Goal: Task Accomplishment & Management: Manage account settings

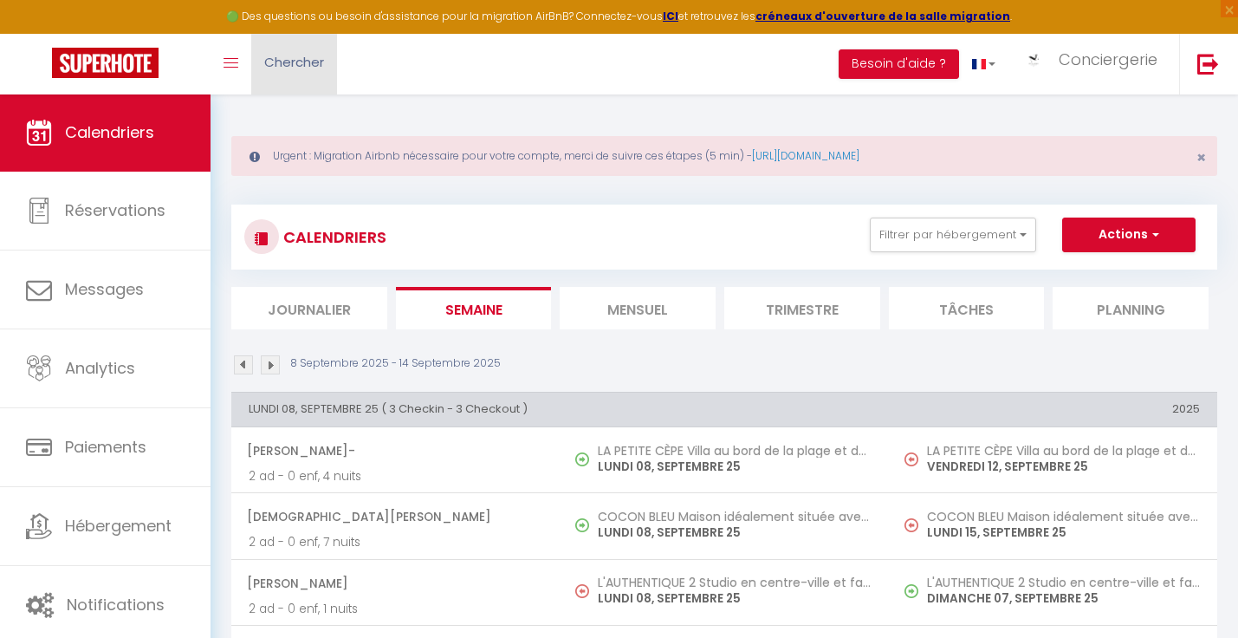
click at [320, 61] on span "Chercher" at bounding box center [294, 62] width 60 height 18
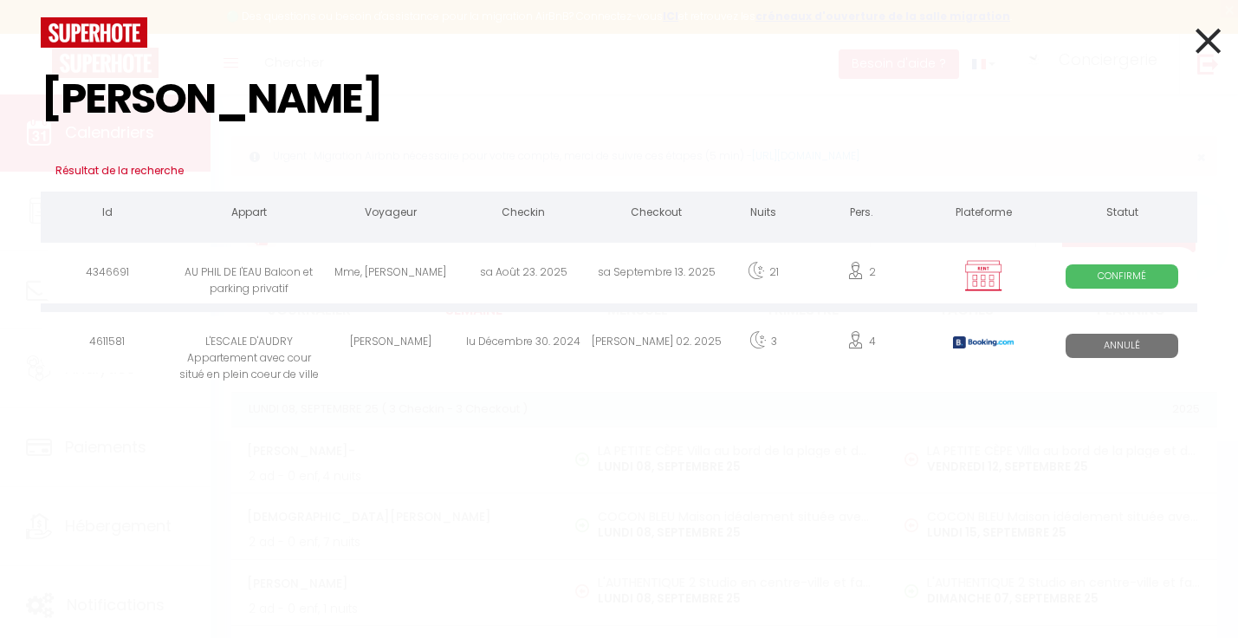
type input "dupuy"
click at [371, 263] on div "Mme, M. DUPUY" at bounding box center [390, 275] width 133 height 56
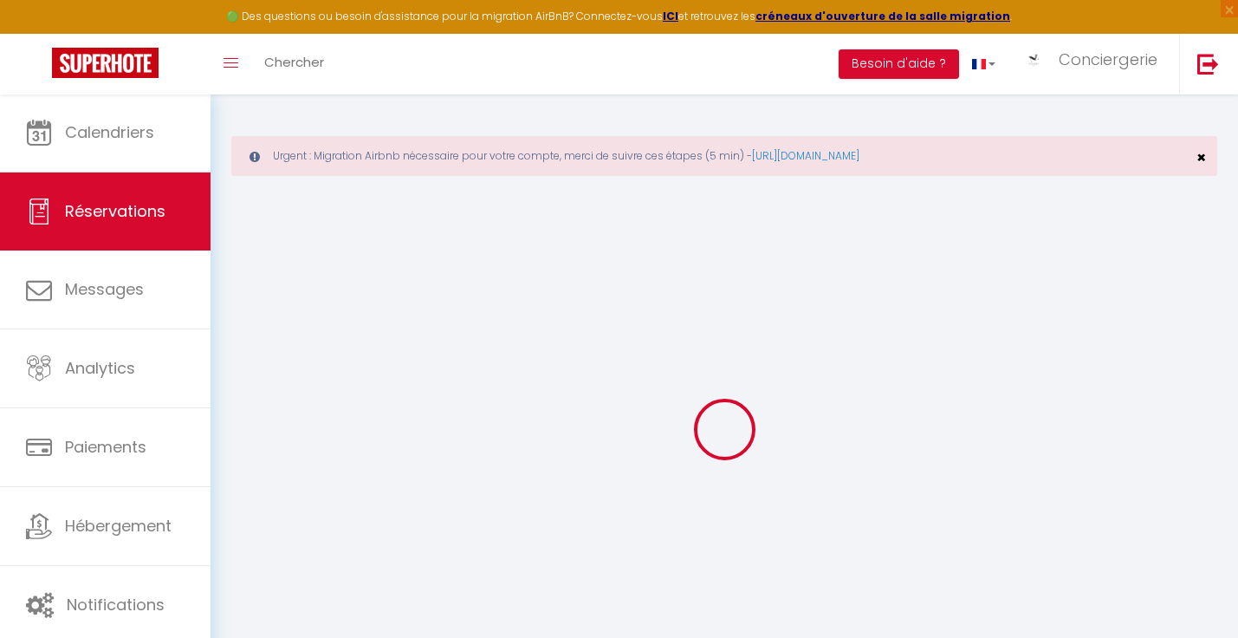
click at [1203, 156] on span "×" at bounding box center [1202, 157] width 10 height 22
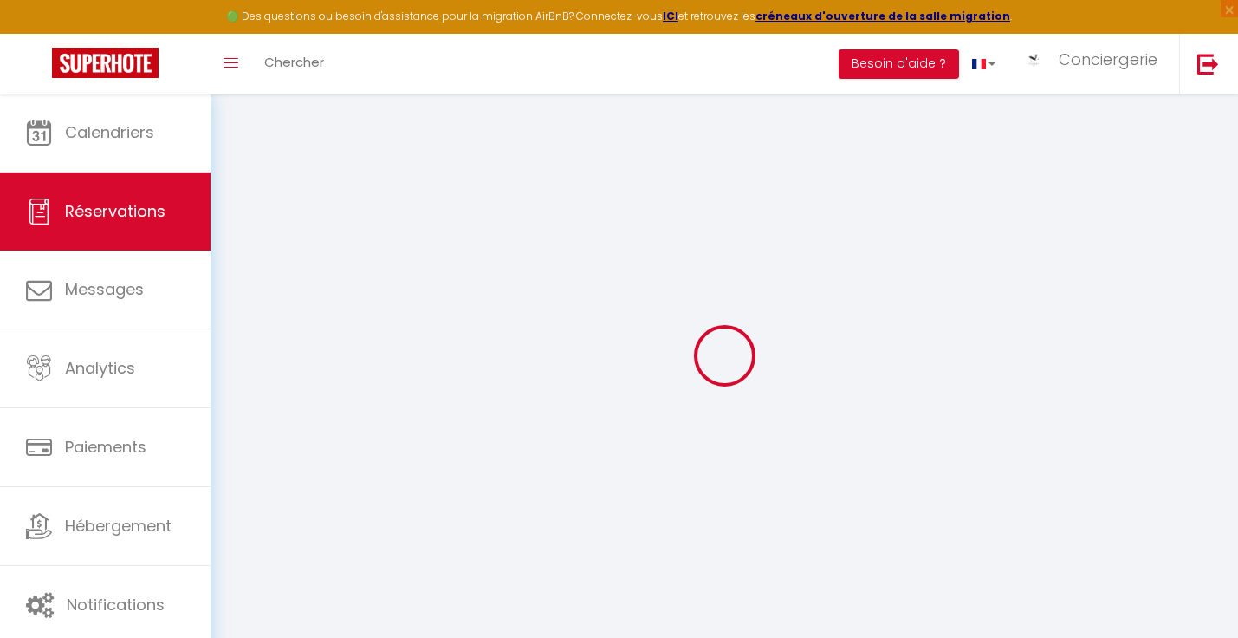
select select "taxes"
select select
checkbox input "false"
select select
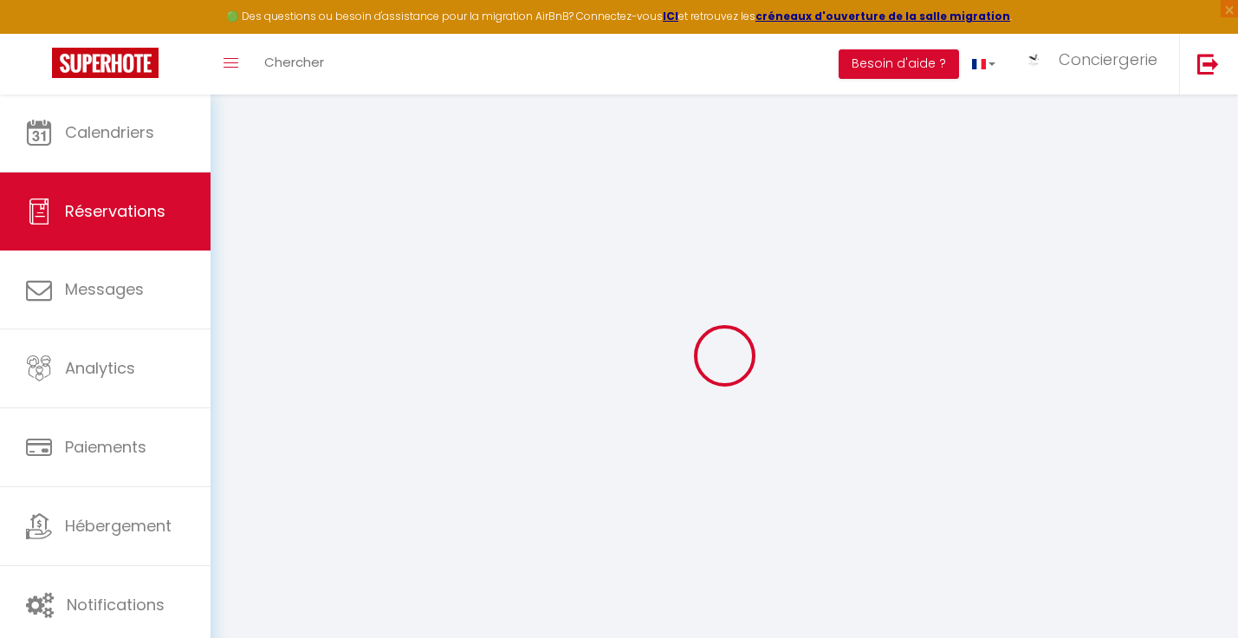
select select
checkbox input "false"
type input "39.9"
select select
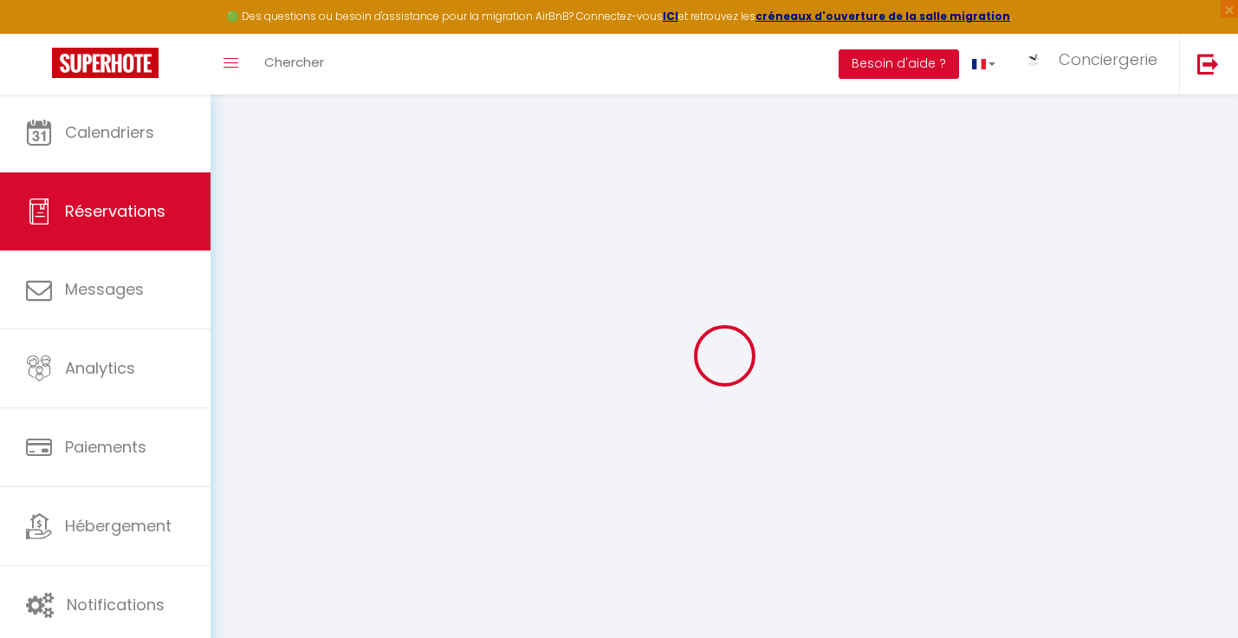
checkbox input "false"
select select
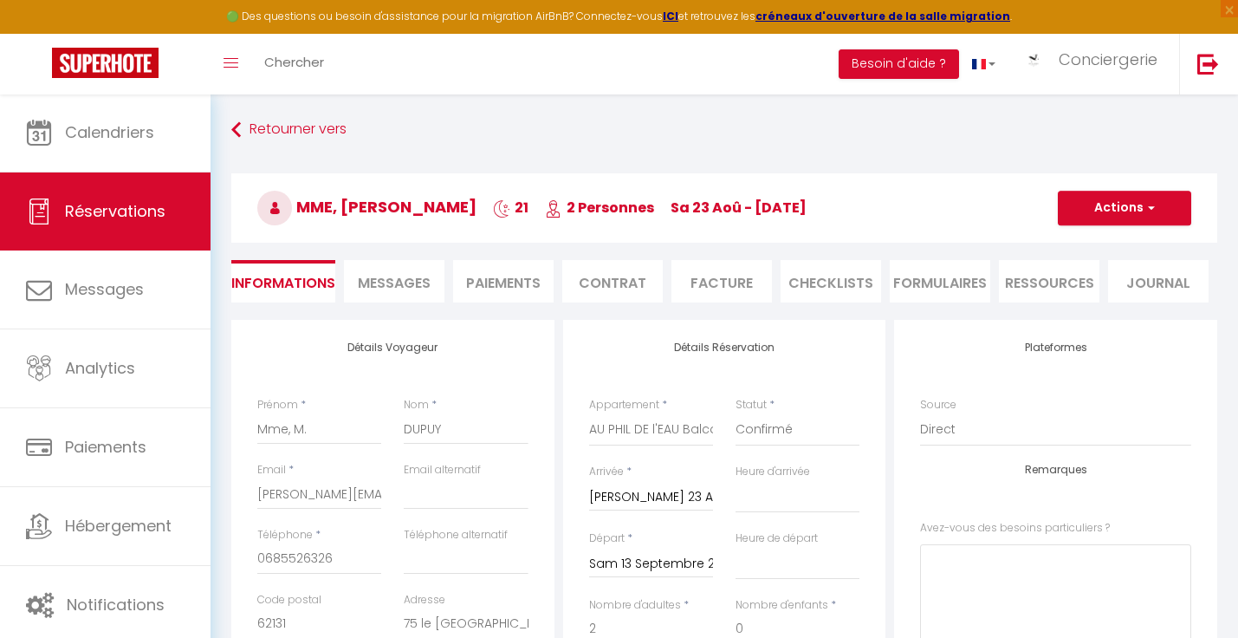
click at [719, 274] on li "Facture" at bounding box center [722, 281] width 101 height 42
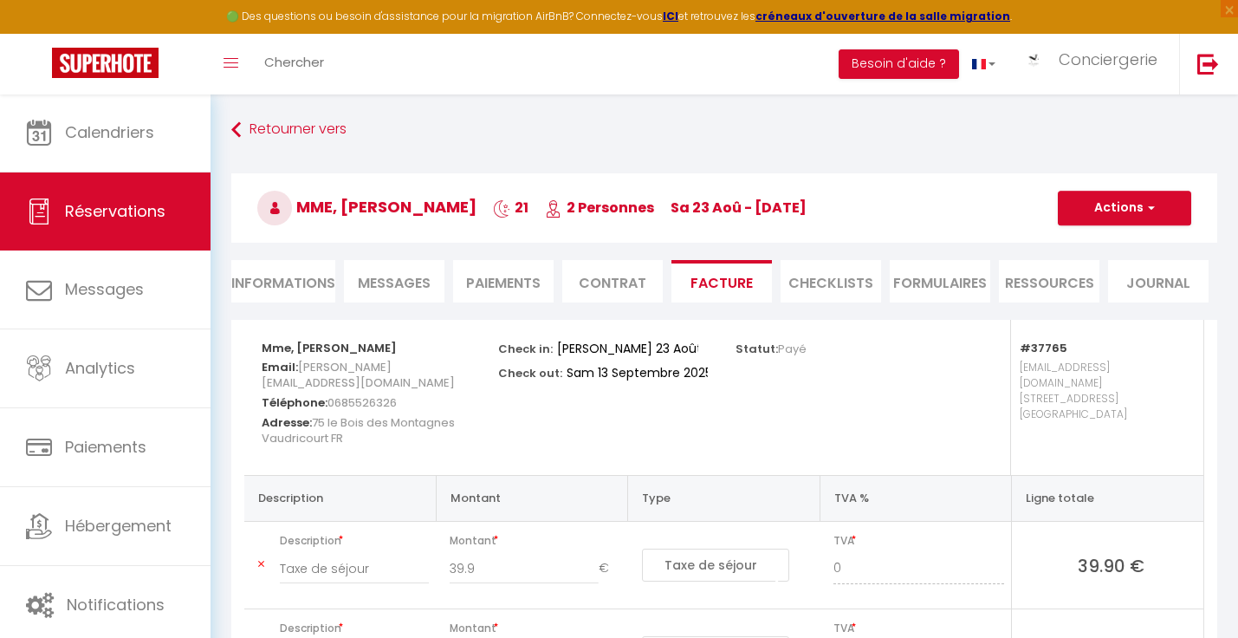
click at [1125, 203] on button "Actions" at bounding box center [1124, 208] width 133 height 35
click at [1093, 266] on link "Aperçu et éditer" at bounding box center [1112, 268] width 146 height 23
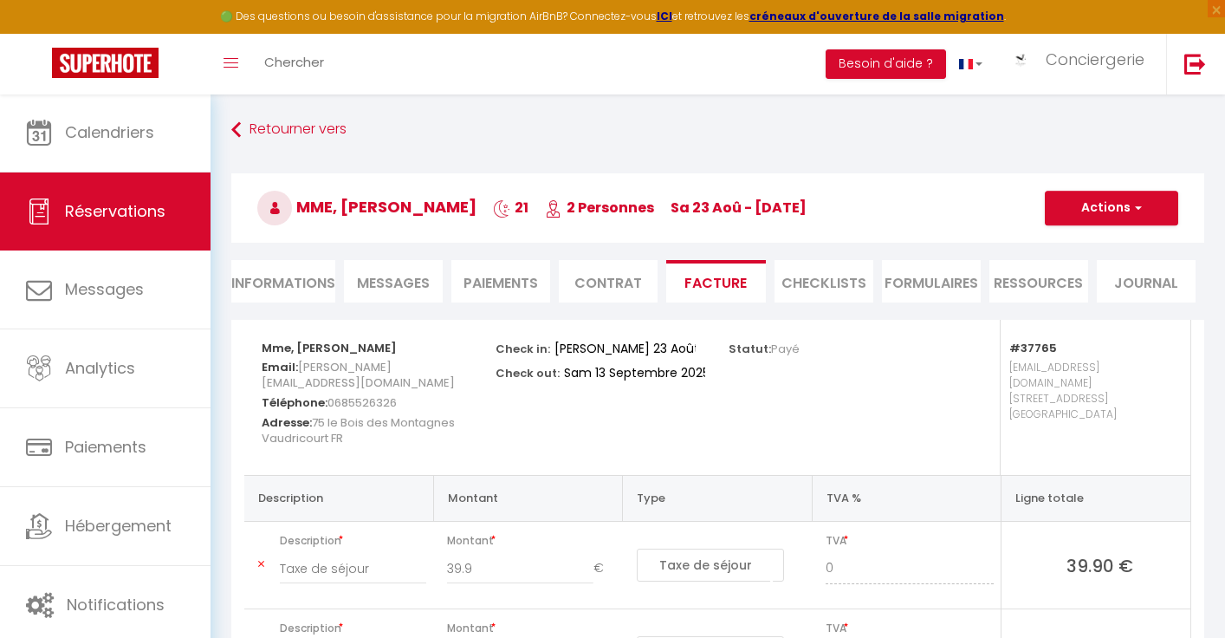
click at [1119, 207] on button "Actions" at bounding box center [1111, 208] width 133 height 35
click at [1087, 289] on link "Envoyer la facture" at bounding box center [1099, 291] width 146 height 23
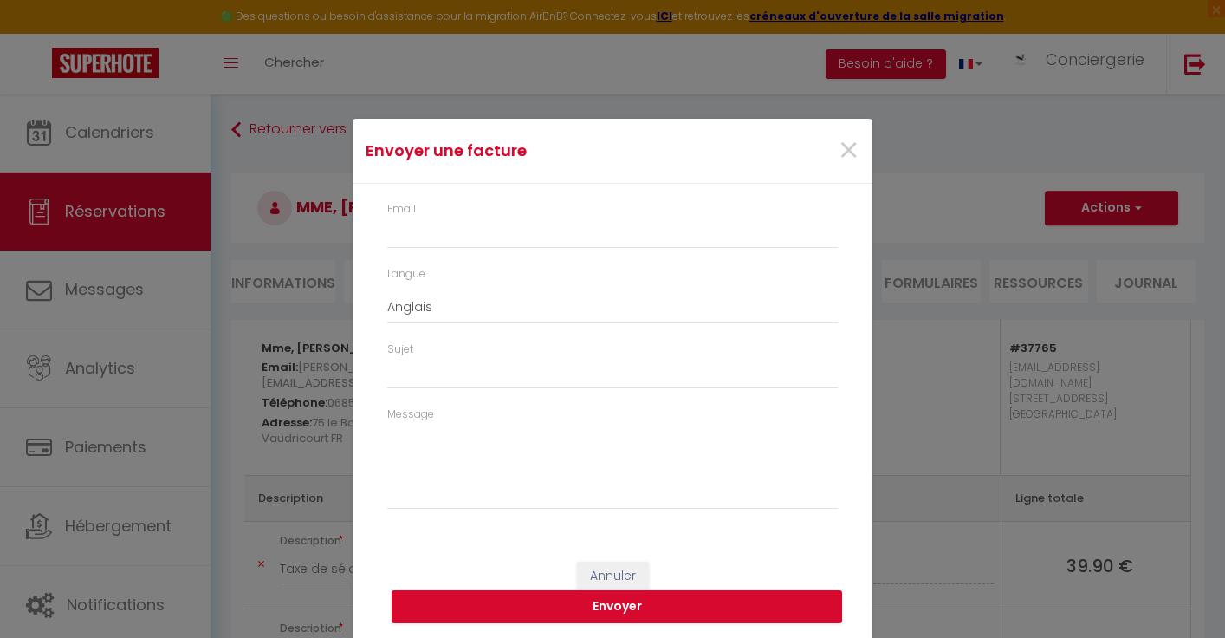
type input "jean-pierre.dupuy5@orange.fr"
select select "fr"
type input "Votre facture 4346691 - AU PHIL DE l'EAU Balcon et parking privatif"
type textarea "Bonjour Mme, M. DUPUY, Nous vous remercions pour le règlement de votre location…"
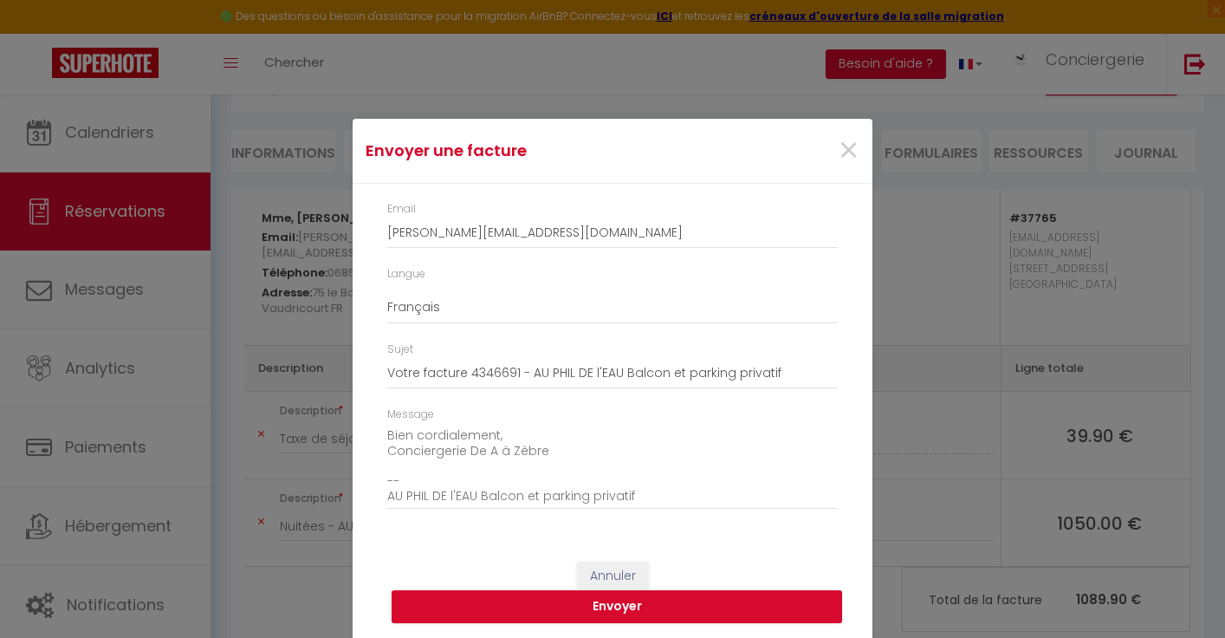
scroll to position [159, 0]
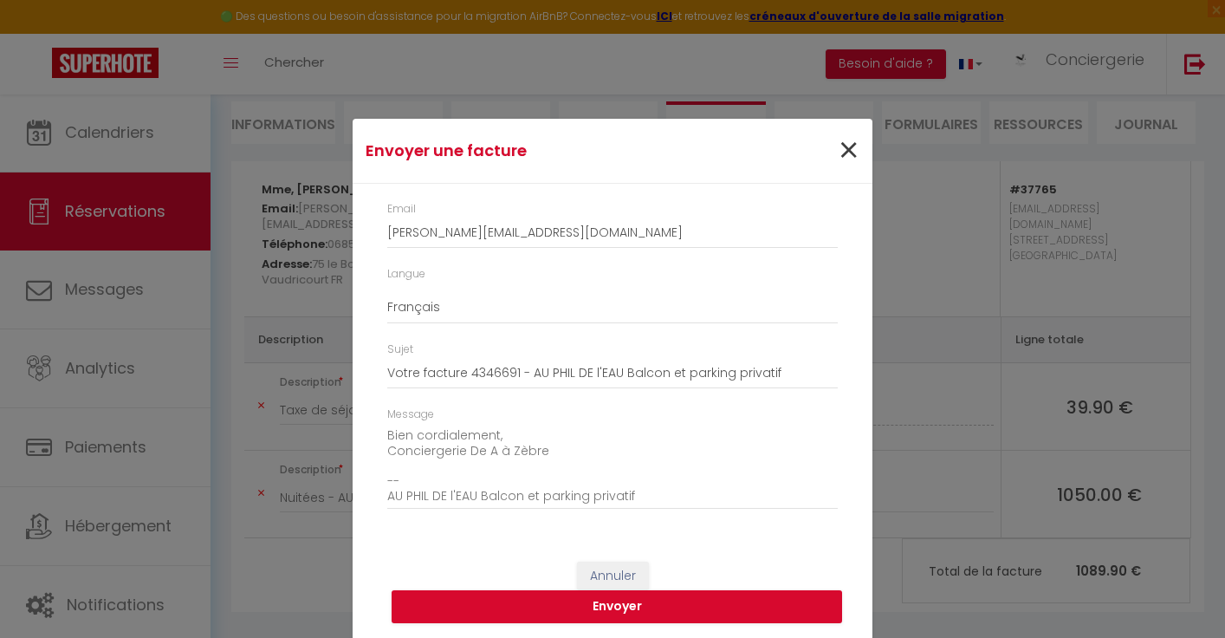
click at [851, 150] on span "×" at bounding box center [849, 151] width 22 height 52
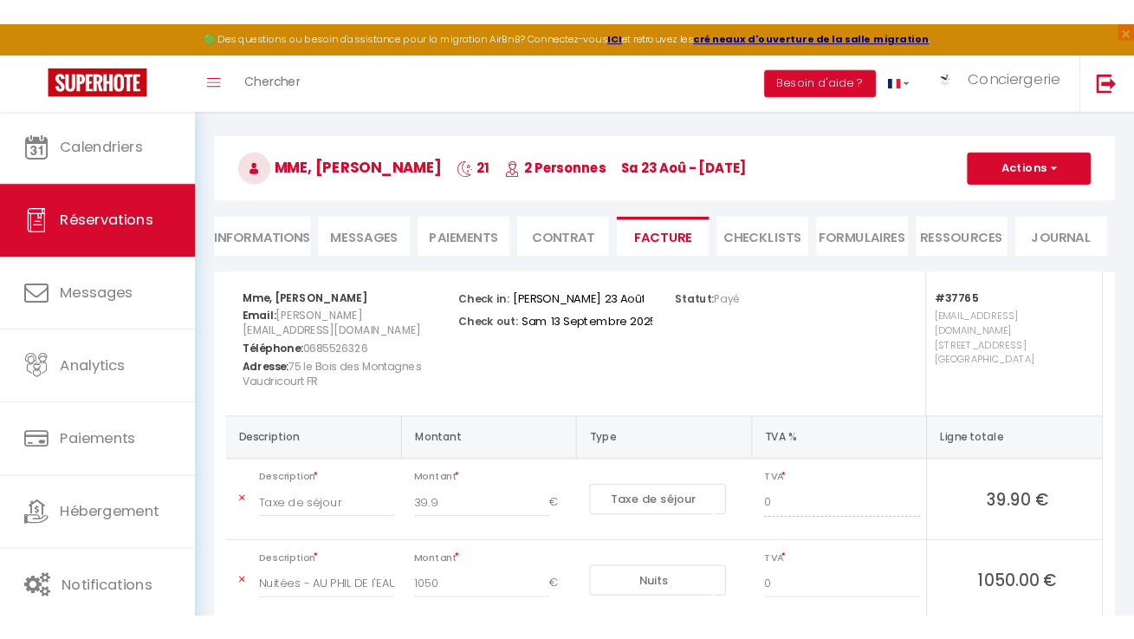
scroll to position [0, 0]
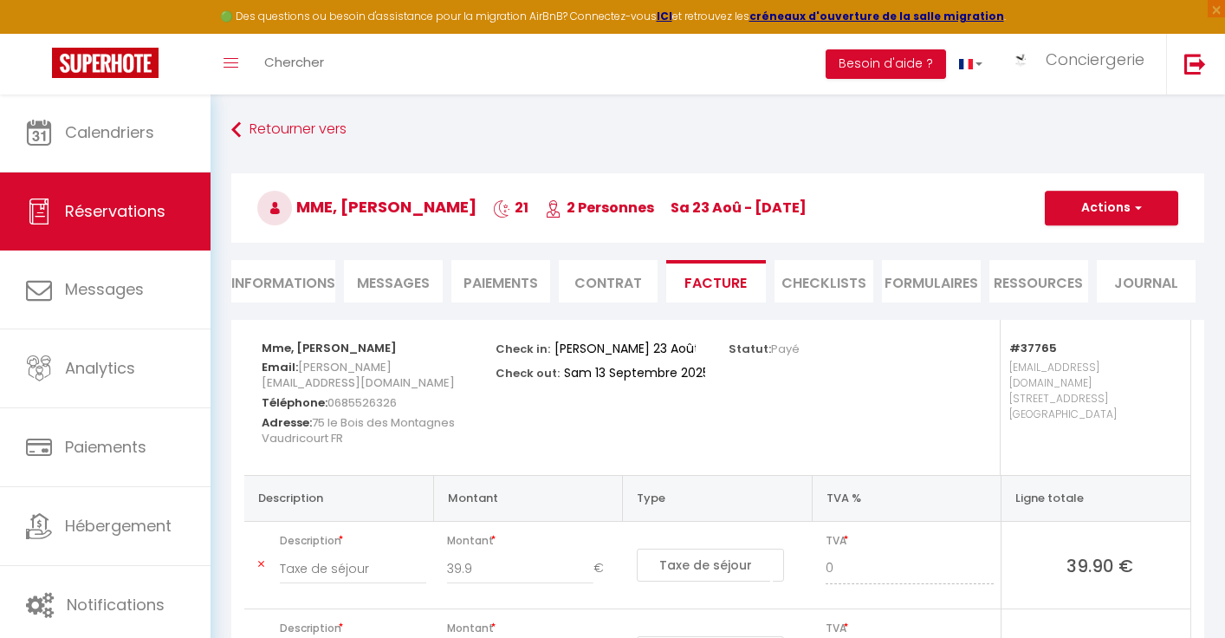
click at [1082, 206] on button "Actions" at bounding box center [1111, 208] width 133 height 35
click at [1060, 264] on link "Aperçu et éditer" at bounding box center [1099, 268] width 146 height 23
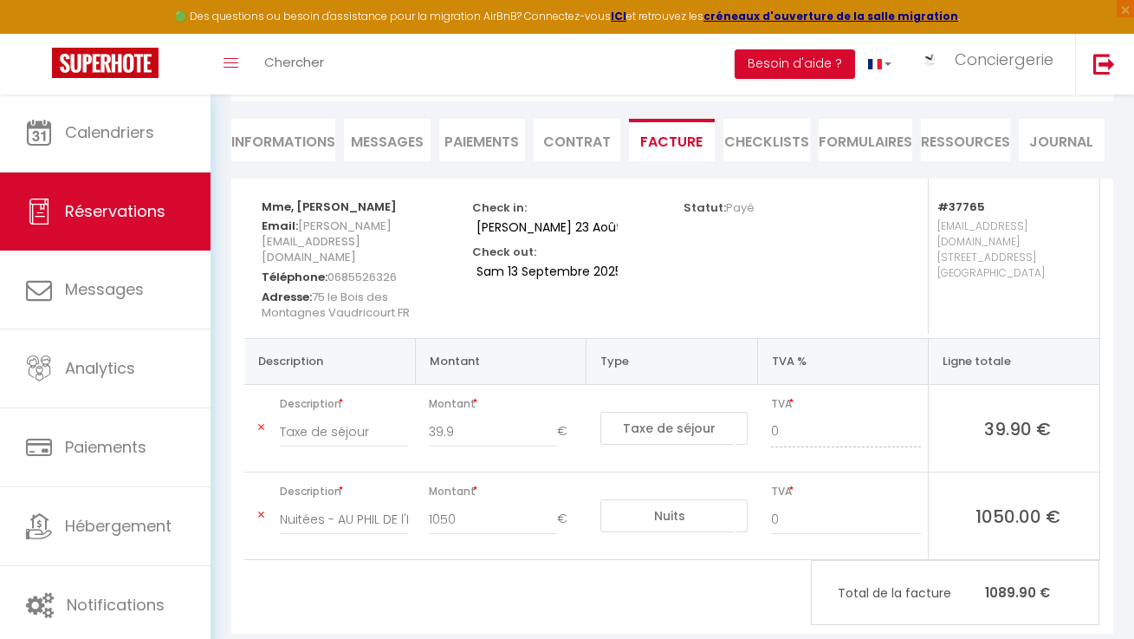
scroll to position [31, 0]
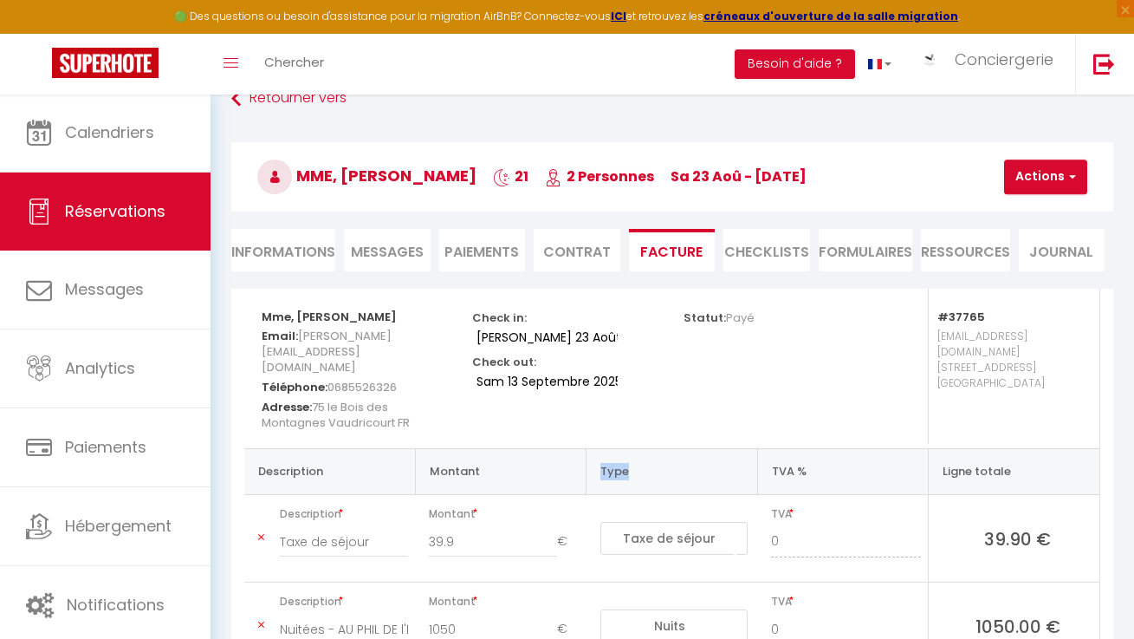
drag, startPoint x: 587, startPoint y: 432, endPoint x: 659, endPoint y: 464, distance: 78.7
click at [659, 464] on th "Type" at bounding box center [672, 471] width 171 height 46
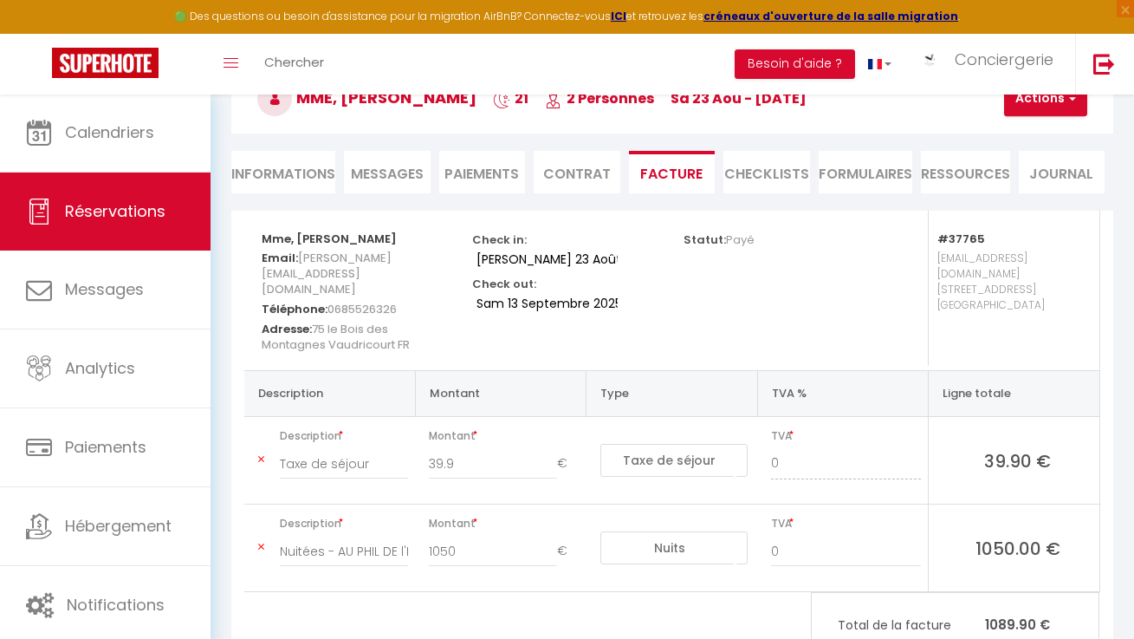
scroll to position [94, 0]
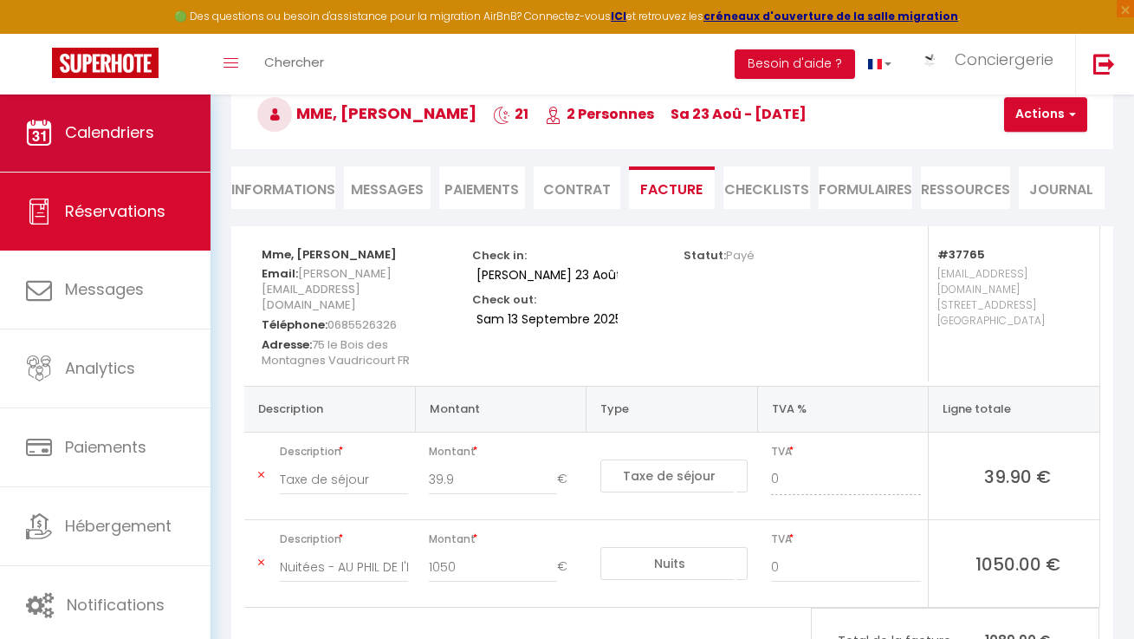
click at [73, 128] on span "Calendriers" at bounding box center [109, 132] width 89 height 22
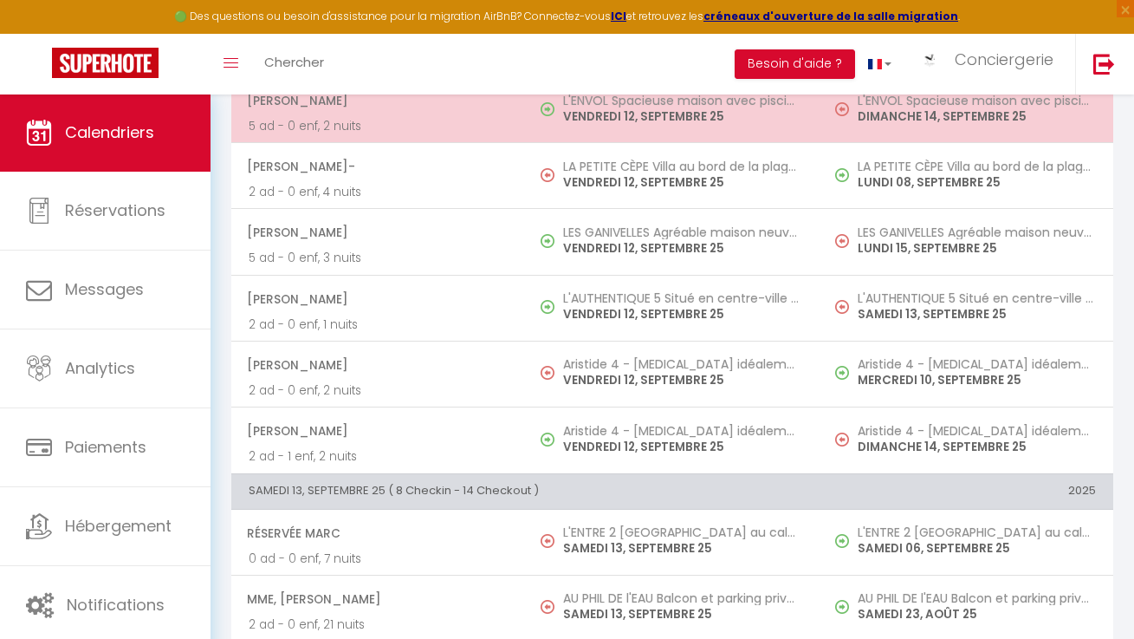
scroll to position [1547, 0]
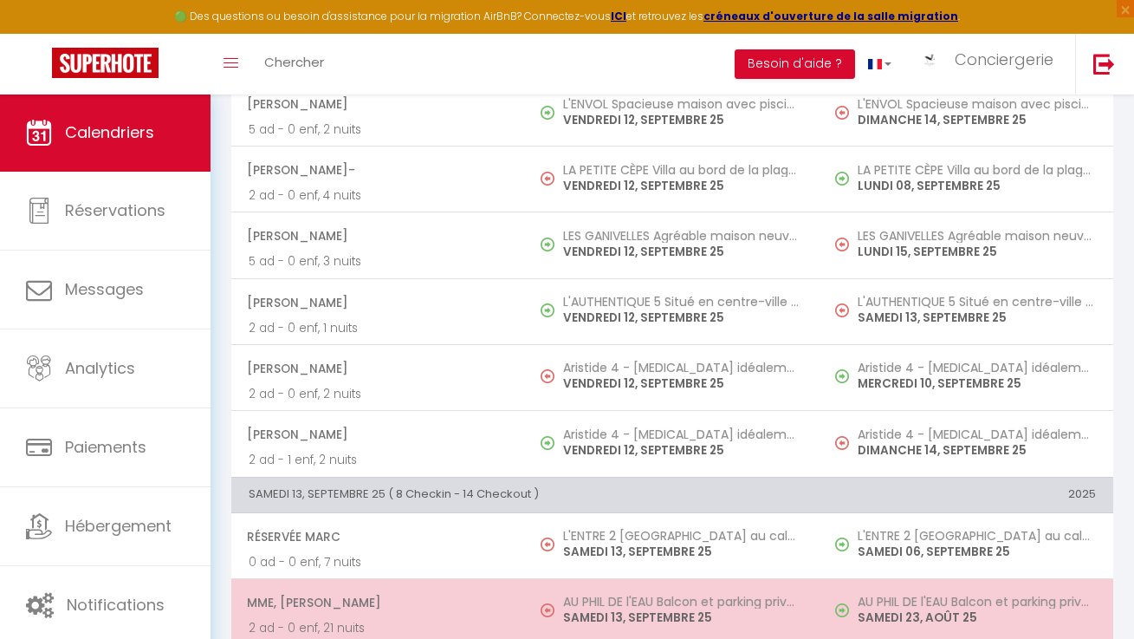
click at [529, 610] on td "AU PHIL DE l'EAU Balcon et parking privatif SAMEDI 13, SEPTEMBRE 25" at bounding box center [672, 611] width 294 height 66
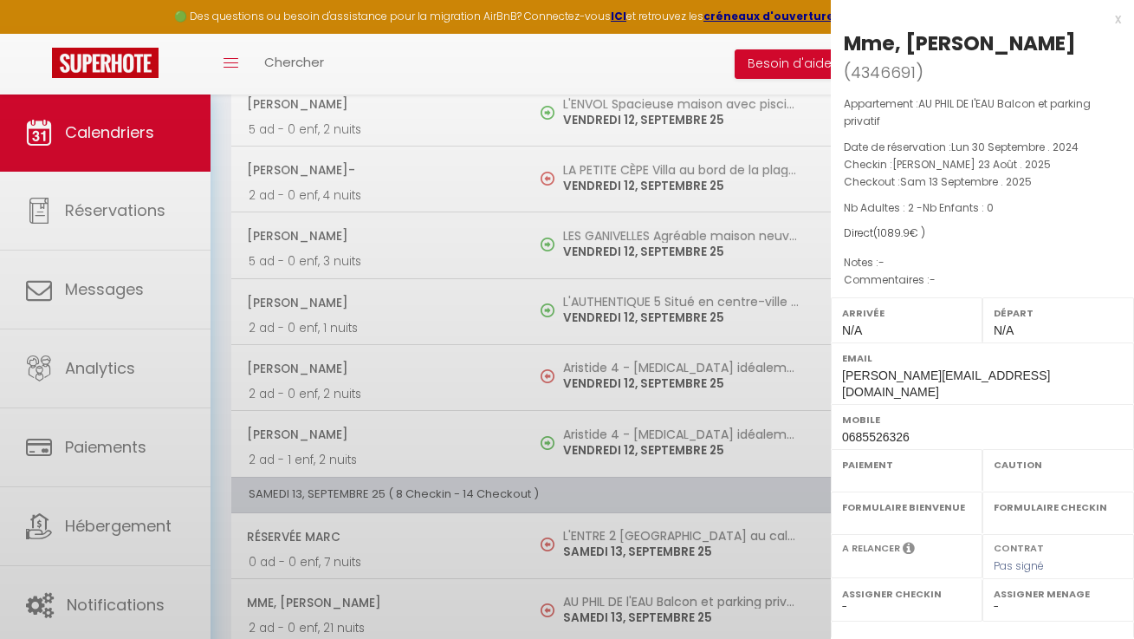
select select "OK"
select select "KO"
select select "0"
select select "1"
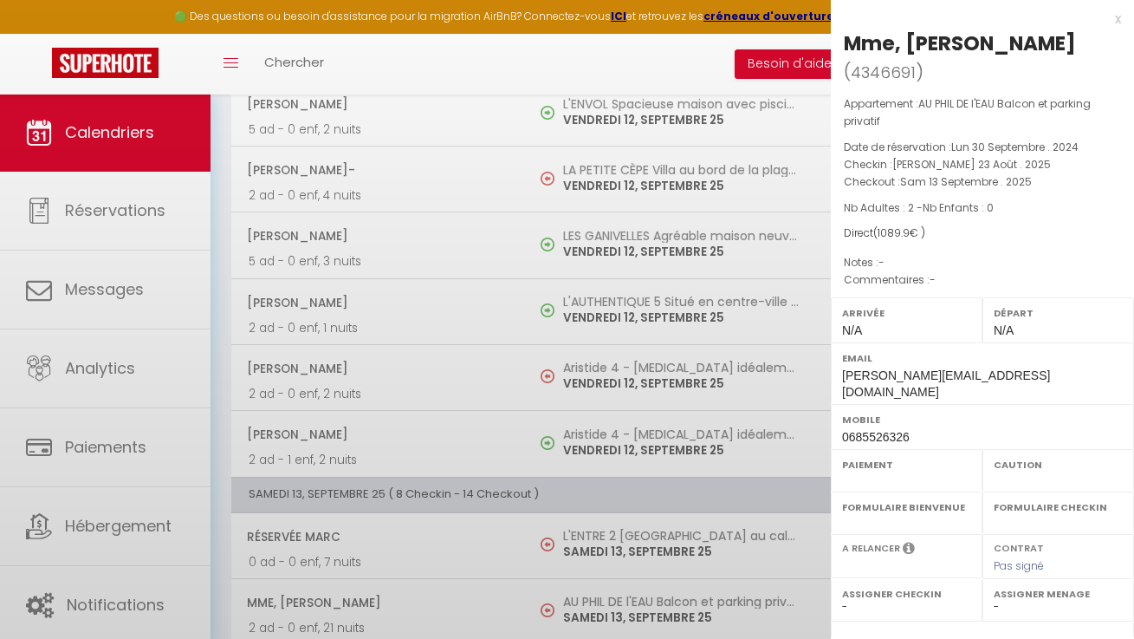
select select
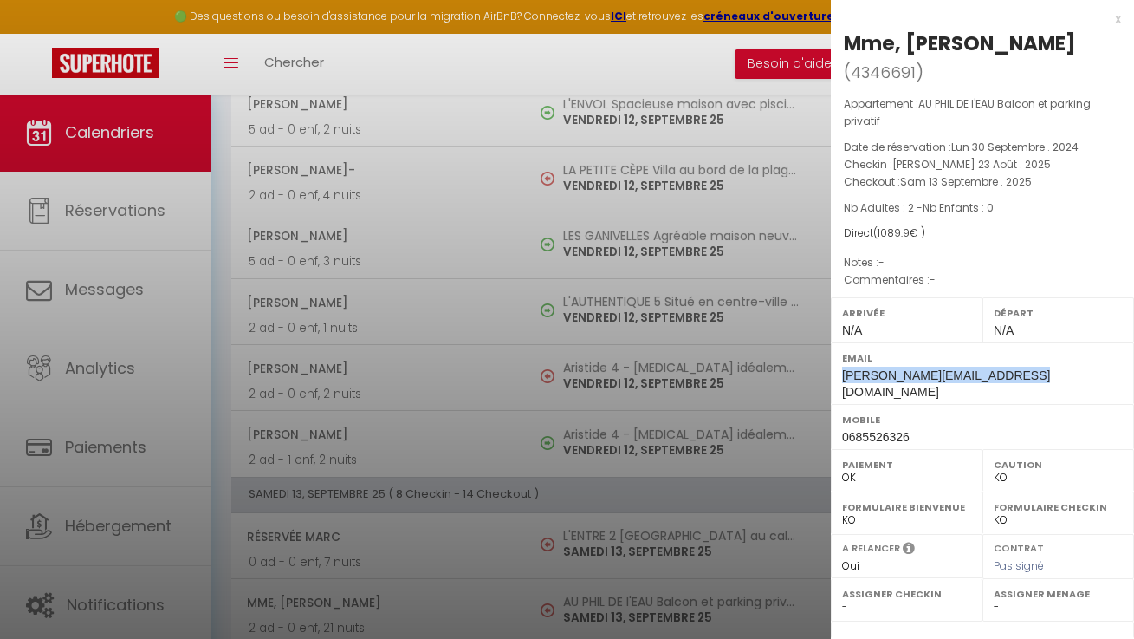
drag, startPoint x: 1005, startPoint y: 346, endPoint x: 837, endPoint y: 347, distance: 168.1
click at [837, 347] on div "Email jean-pierre.dupuy5@orange.fr" at bounding box center [982, 373] width 303 height 62
copy span "jean-pierre.dupuy5@orange.fr"
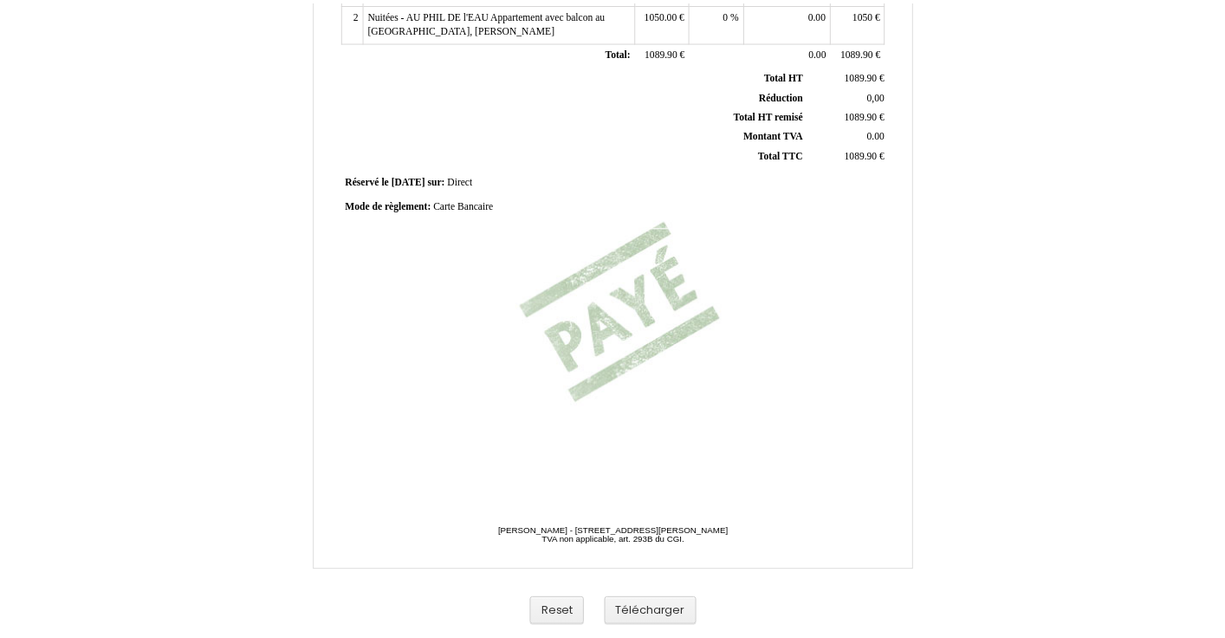
scroll to position [408, 0]
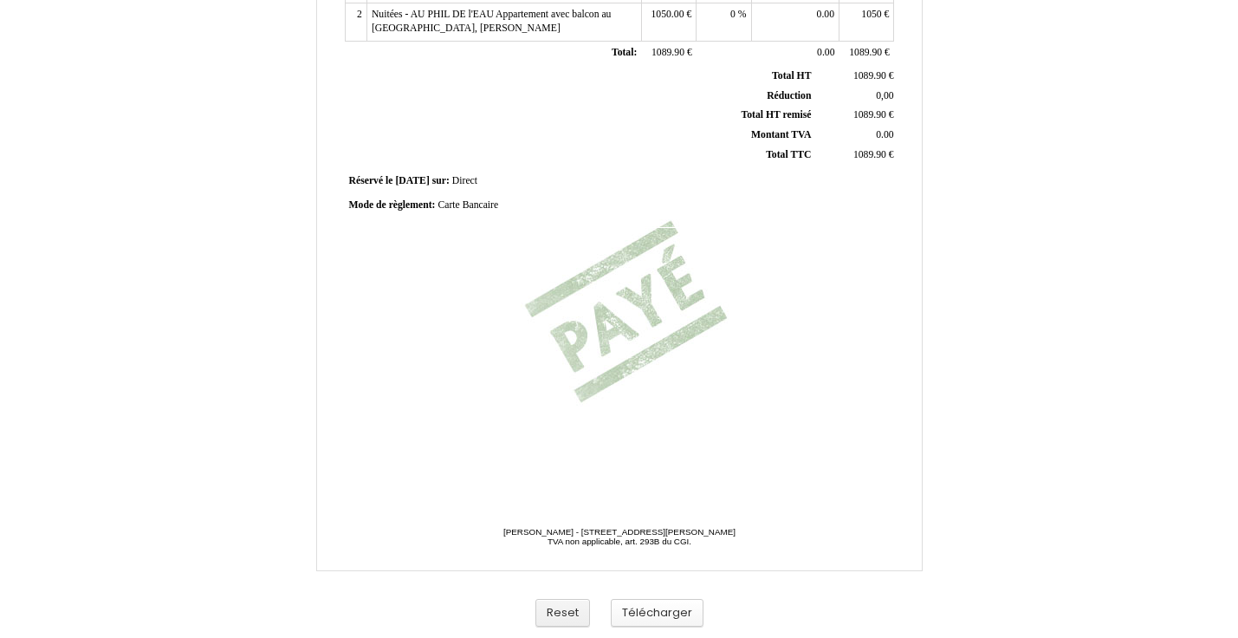
click at [655, 607] on button "Télécharger" at bounding box center [657, 613] width 93 height 29
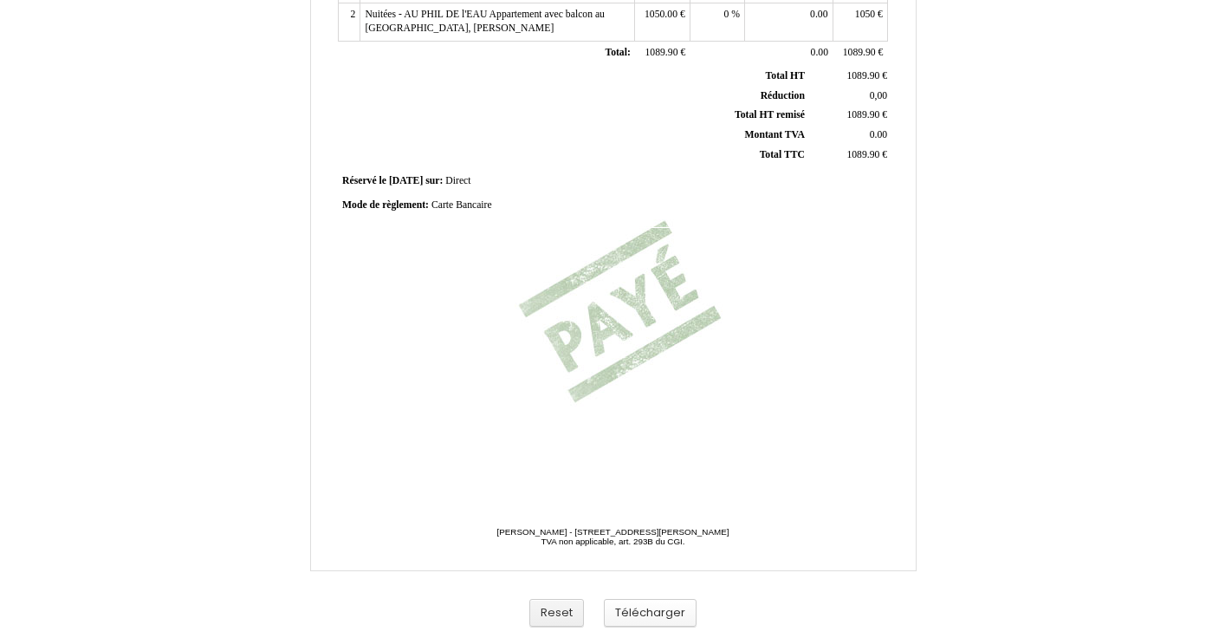
click at [634, 618] on button "Télécharger" at bounding box center [650, 613] width 93 height 29
click at [571, 613] on button "Reset" at bounding box center [556, 613] width 55 height 29
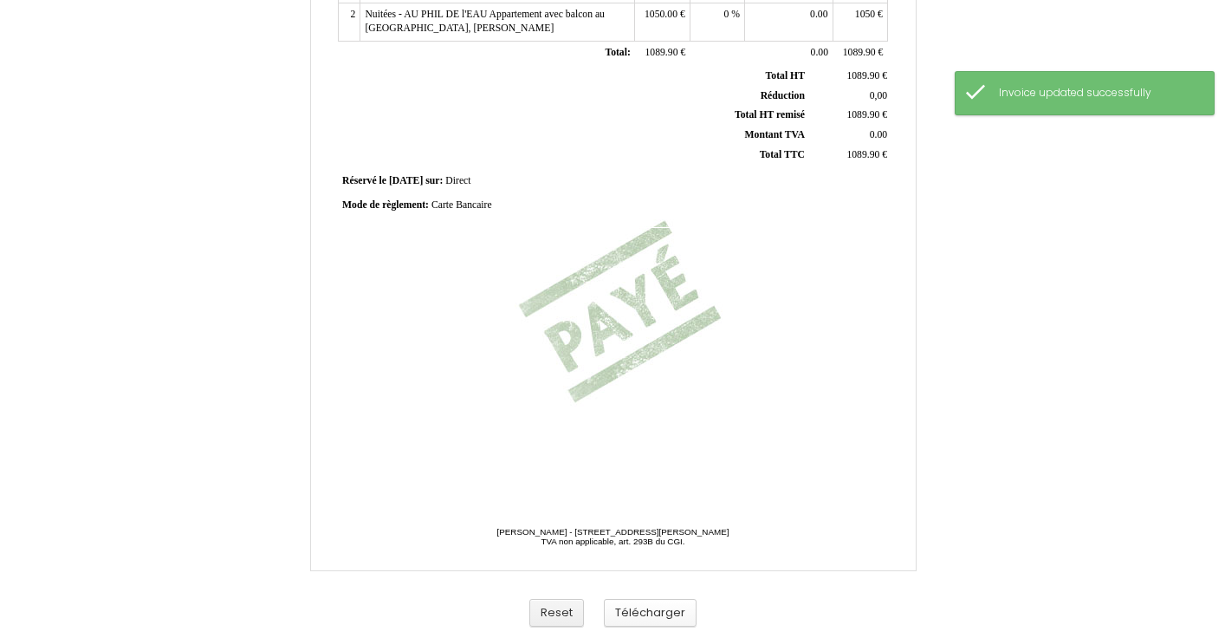
click at [611, 617] on button "Télécharger" at bounding box center [650, 613] width 93 height 29
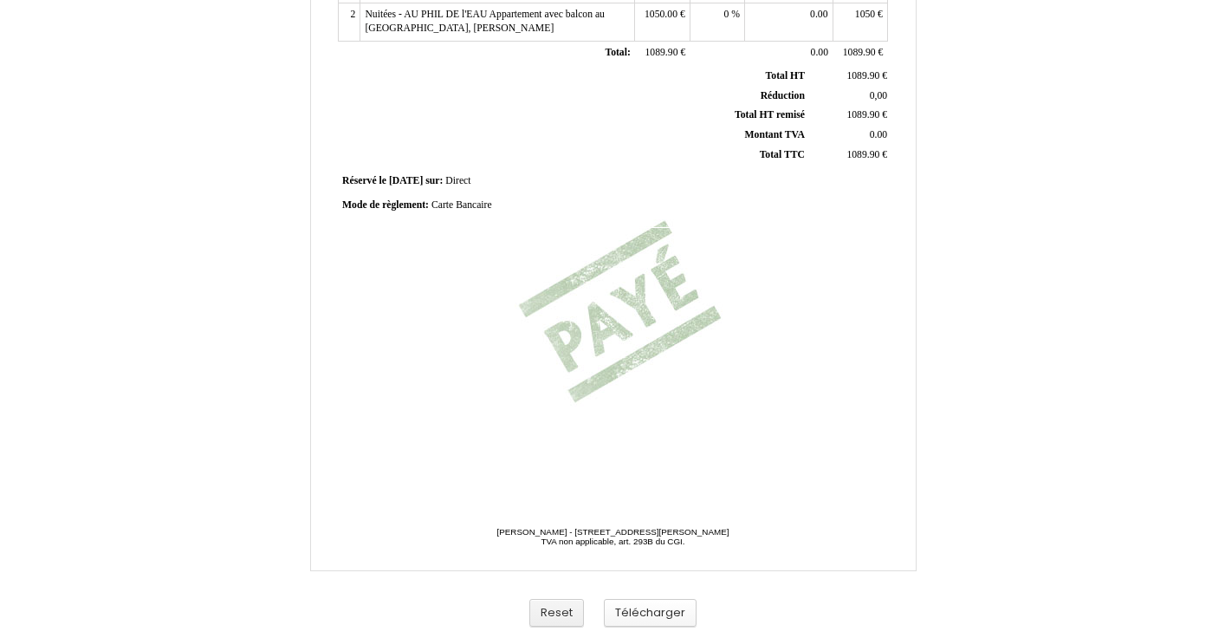
click at [671, 605] on button "Télécharger" at bounding box center [650, 613] width 93 height 29
click at [639, 612] on button "Télécharger" at bounding box center [650, 613] width 93 height 29
click at [641, 610] on button "Télécharger" at bounding box center [650, 613] width 93 height 29
click at [658, 619] on button "Télécharger" at bounding box center [650, 613] width 93 height 29
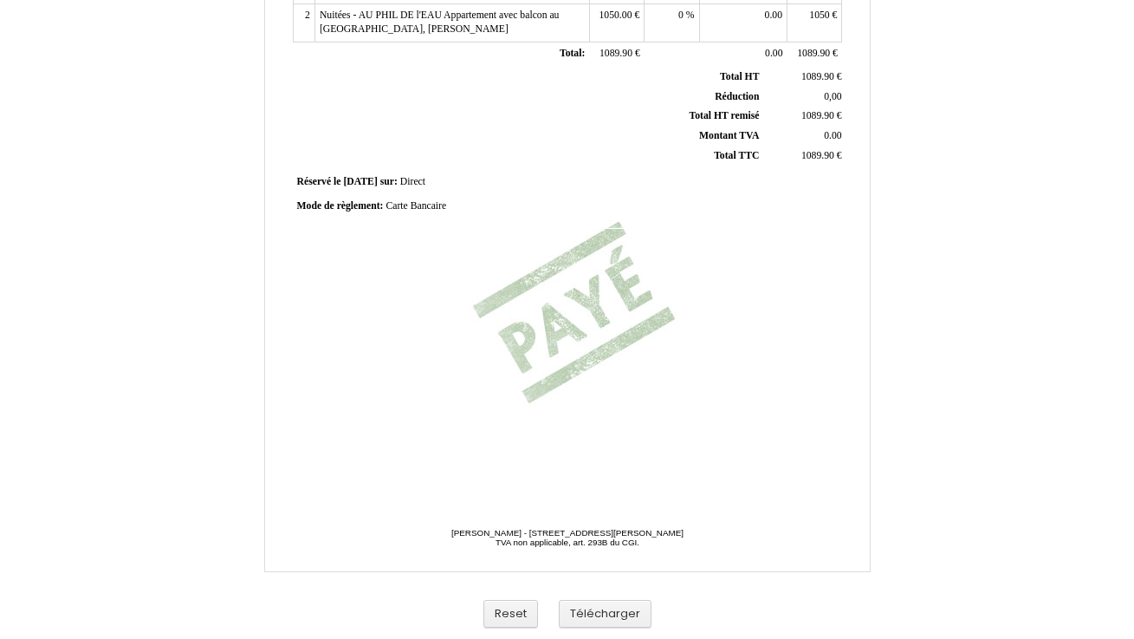
scroll to position [407, 0]
click at [594, 615] on button "Télécharger" at bounding box center [605, 614] width 93 height 29
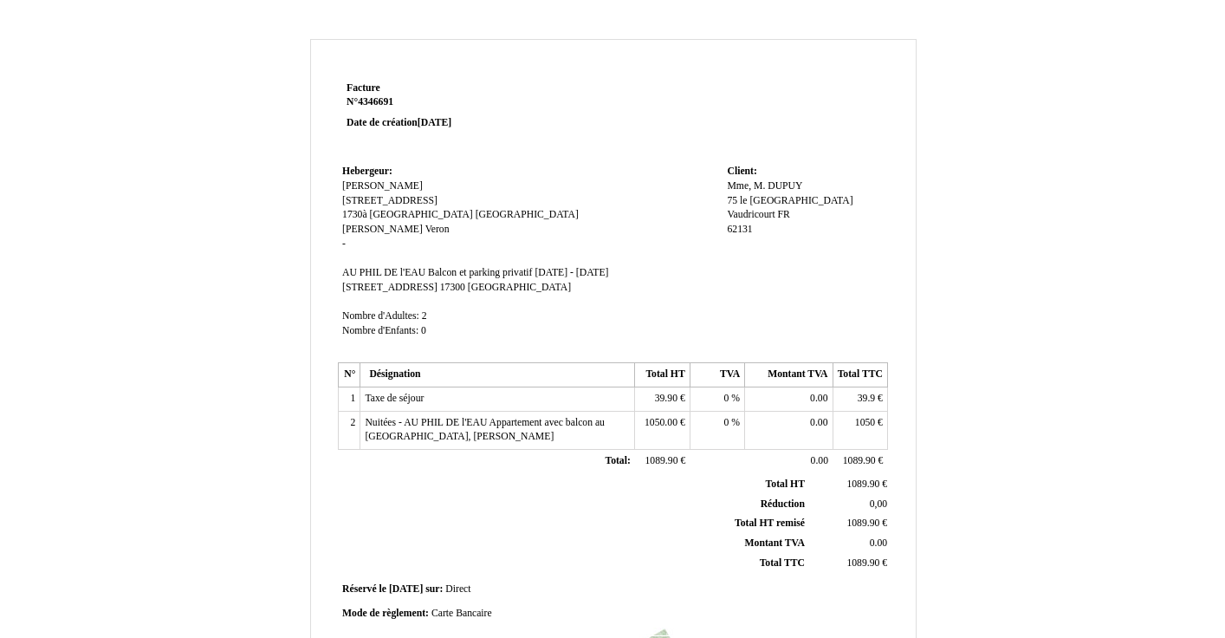
click at [734, 175] on span "Client:" at bounding box center [741, 170] width 29 height 11
click at [788, 239] on div "Mme, M. Mme, M. DUPUY DUPUY 75 le Bois des Montagnes 75 le Bois des Montagnes V…" at bounding box center [805, 219] width 156 height 73
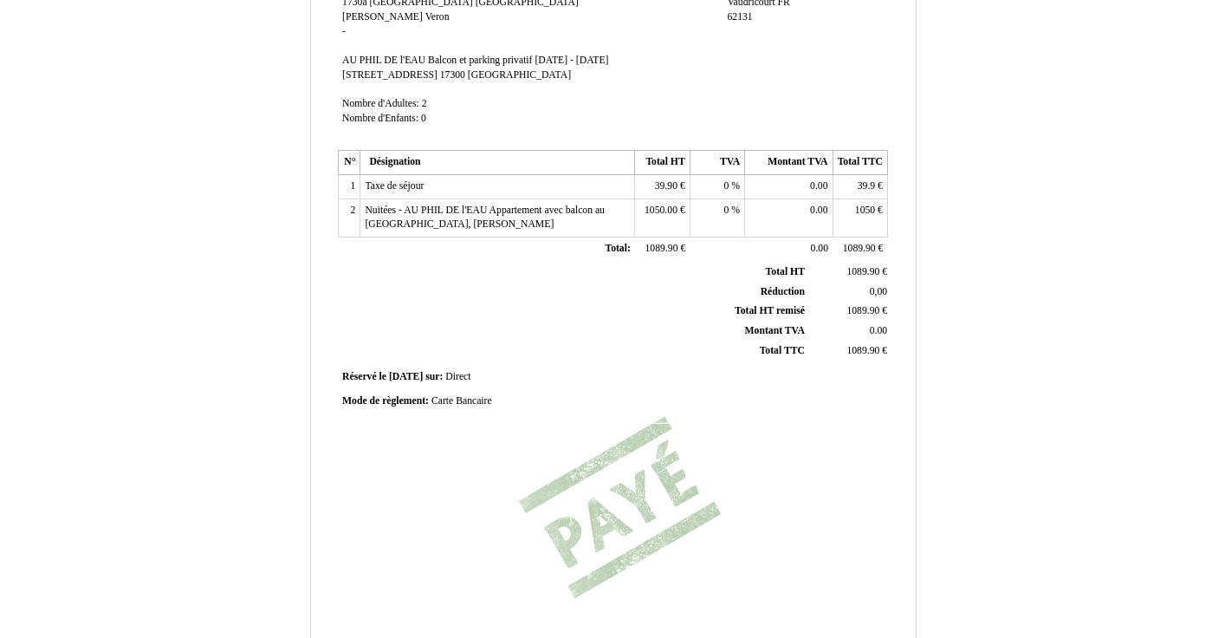
scroll to position [408, 0]
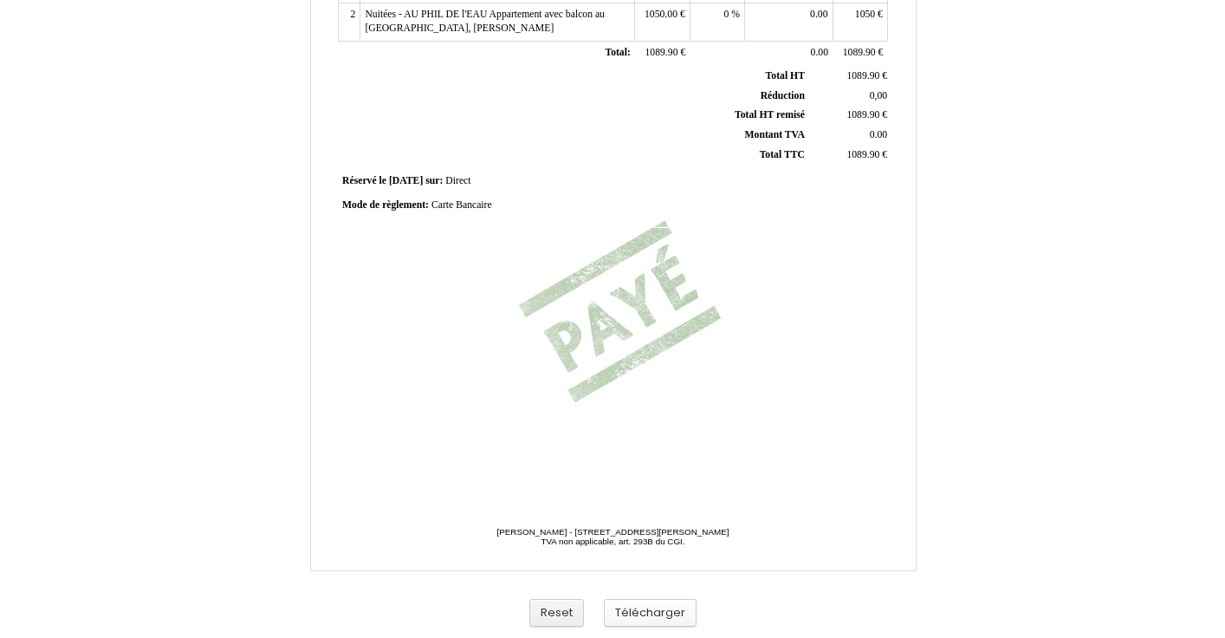
click at [654, 614] on button "Télécharger" at bounding box center [650, 613] width 93 height 29
drag, startPoint x: 654, startPoint y: 614, endPoint x: 729, endPoint y: 509, distance: 129.3
click at [659, 602] on button "Télécharger" at bounding box center [650, 613] width 93 height 29
click at [665, 611] on button "Télécharger" at bounding box center [650, 613] width 93 height 29
click at [639, 610] on button "Télécharger" at bounding box center [650, 613] width 93 height 29
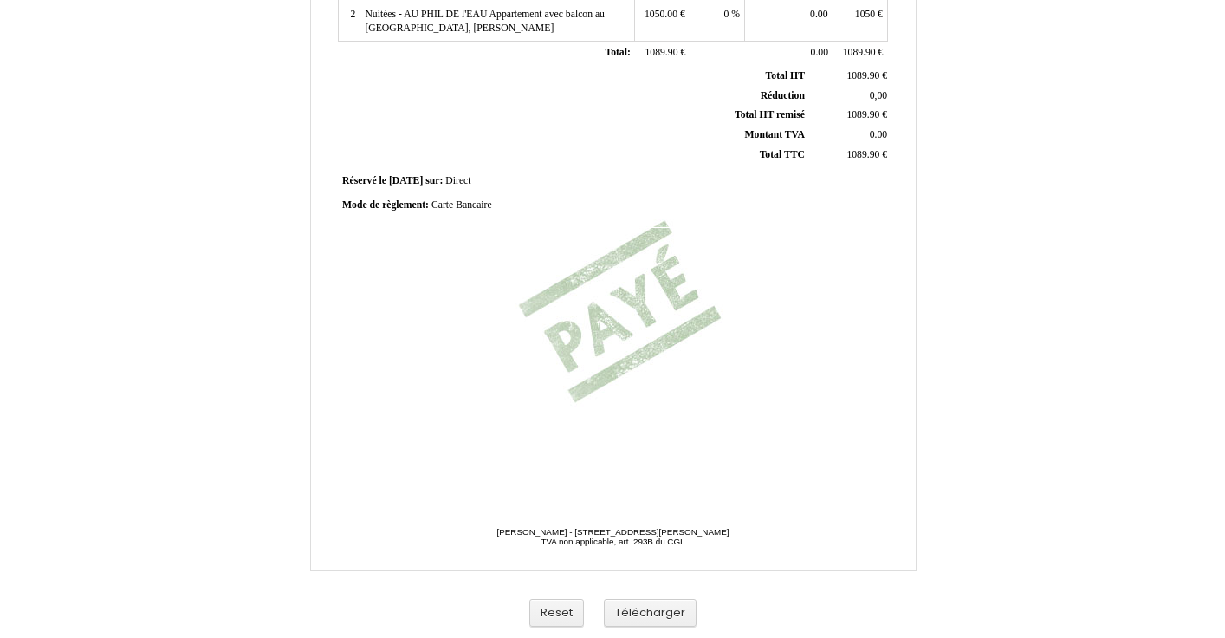
click at [557, 503] on div "Facture Facture N° 4346691 4346691 Date de création 30 September 2024 Hebergeur…" at bounding box center [613, 119] width 605 height 901
click at [570, 457] on div "Facture Facture N° 4346691 4346691 Date de création 30 September 2024 Hebergeur…" at bounding box center [612, 78] width 555 height 819
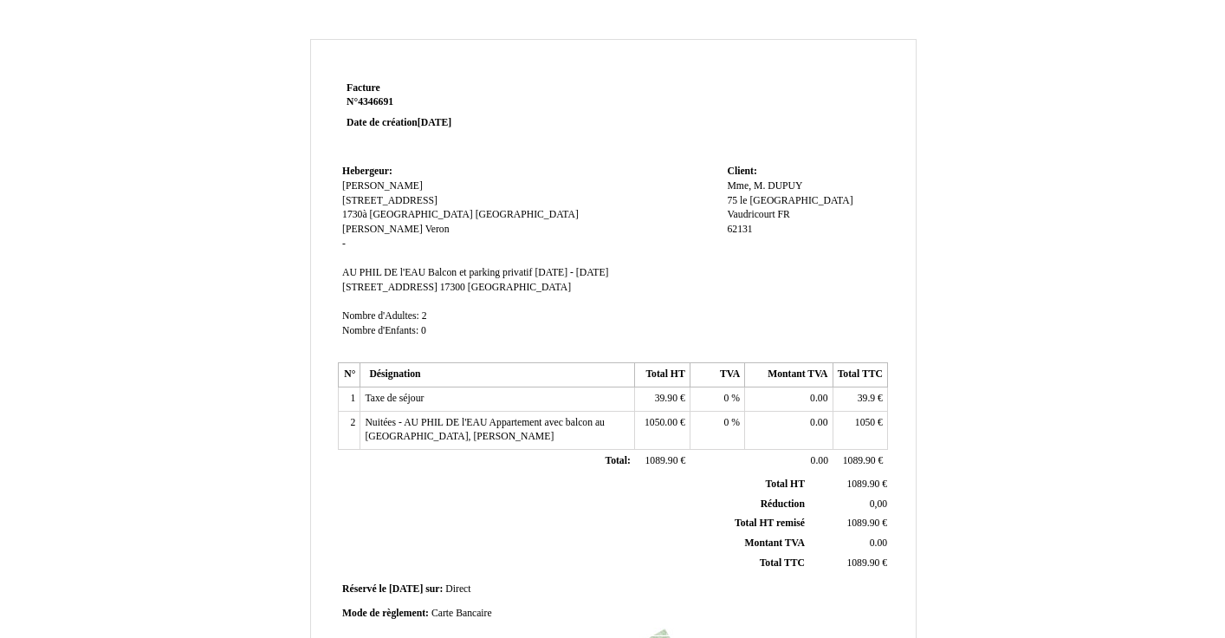
scroll to position [408, 0]
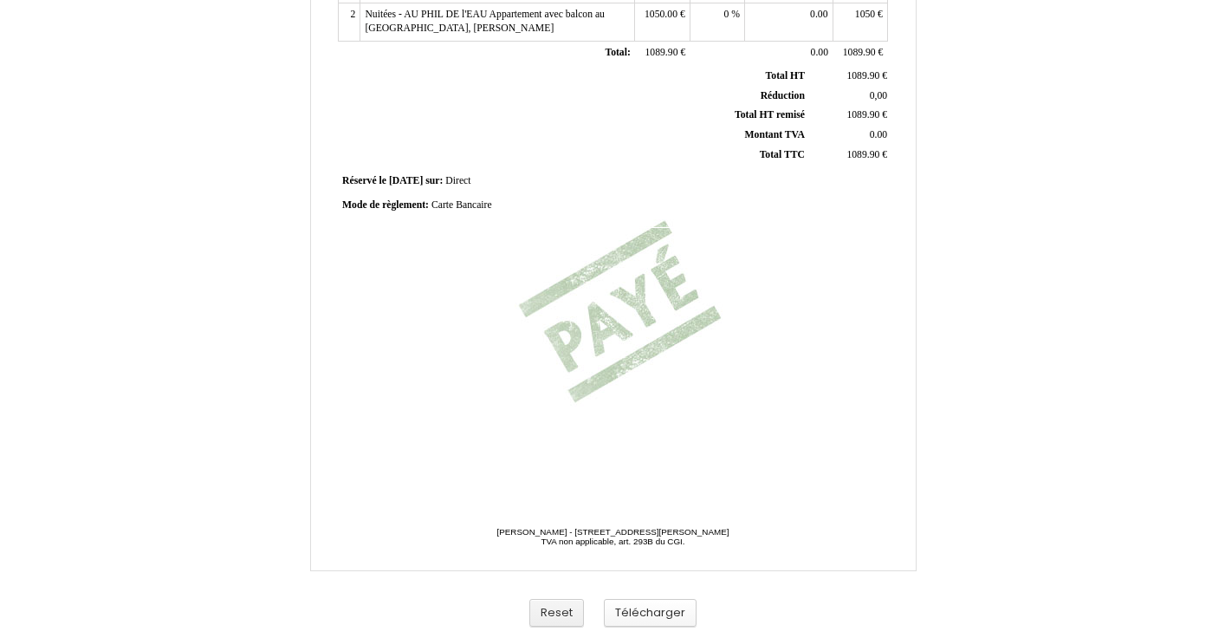
click at [674, 615] on button "Télécharger" at bounding box center [650, 613] width 93 height 29
drag, startPoint x: 676, startPoint y: 609, endPoint x: 920, endPoint y: 390, distance: 328.3
click at [676, 609] on button "Télécharger" at bounding box center [650, 613] width 93 height 29
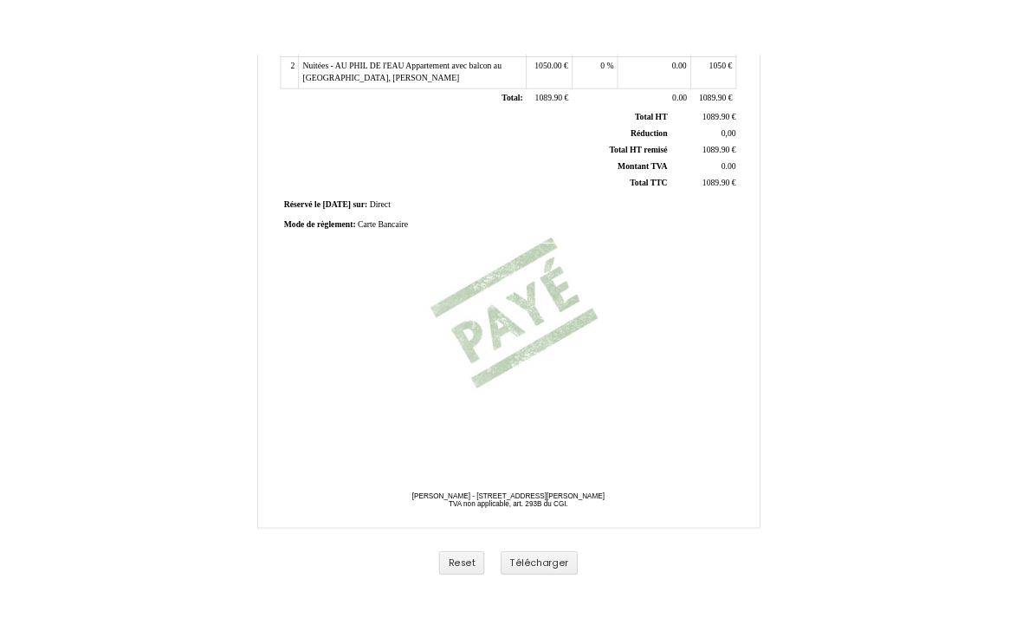
scroll to position [384, 0]
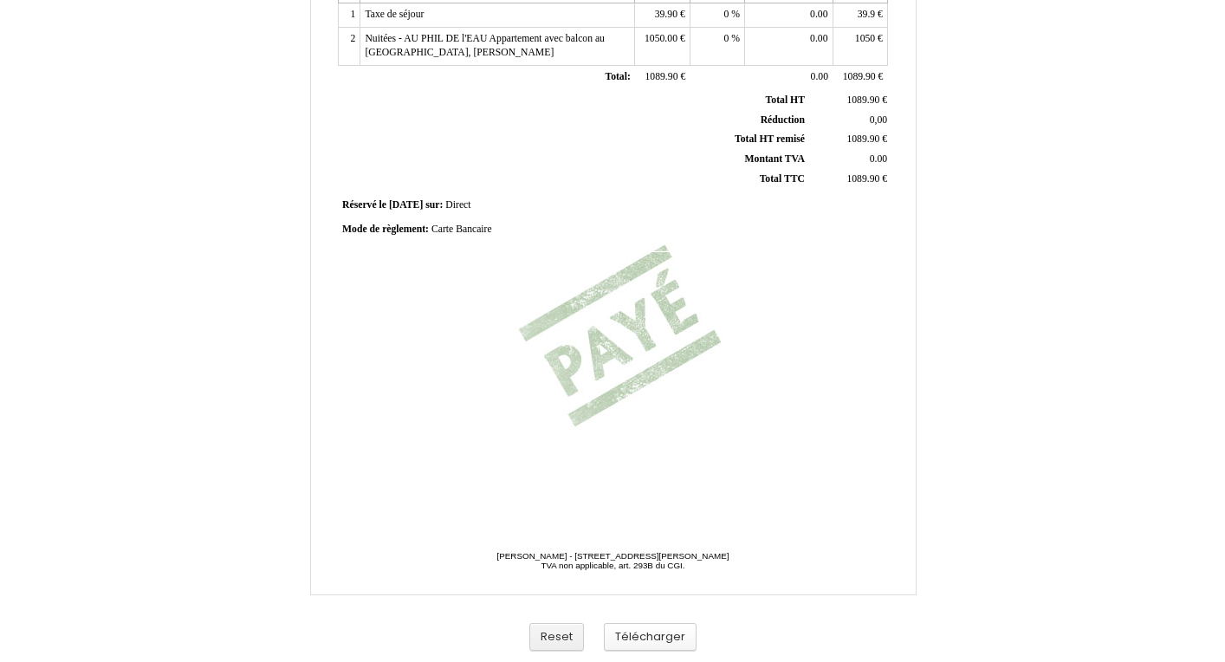
click at [663, 637] on button "Télécharger" at bounding box center [650, 637] width 93 height 29
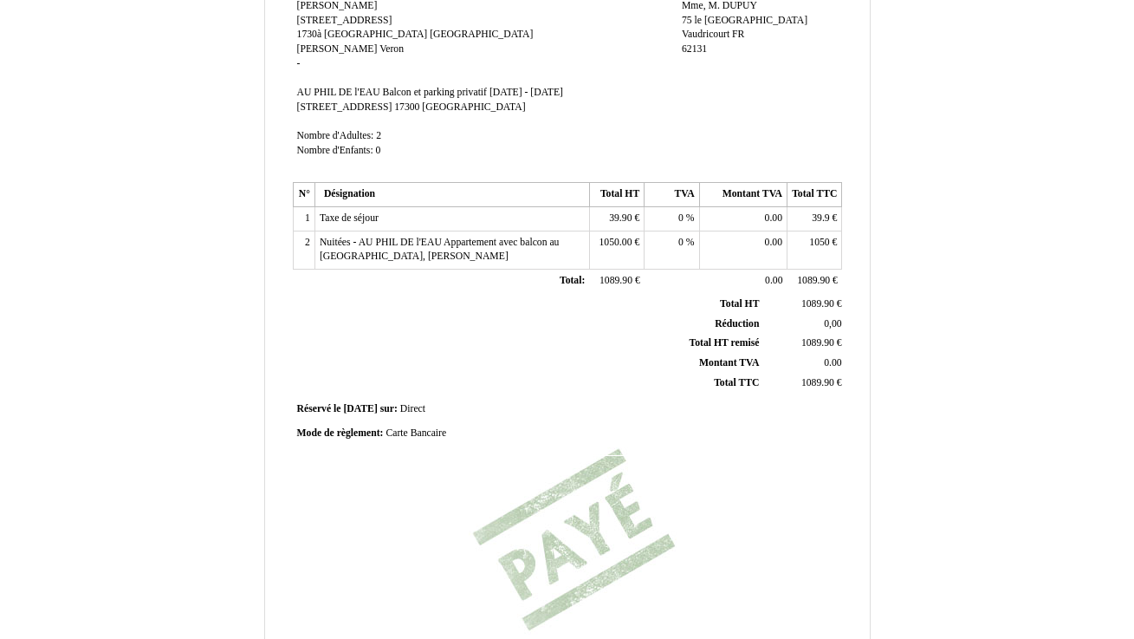
scroll to position [407, 0]
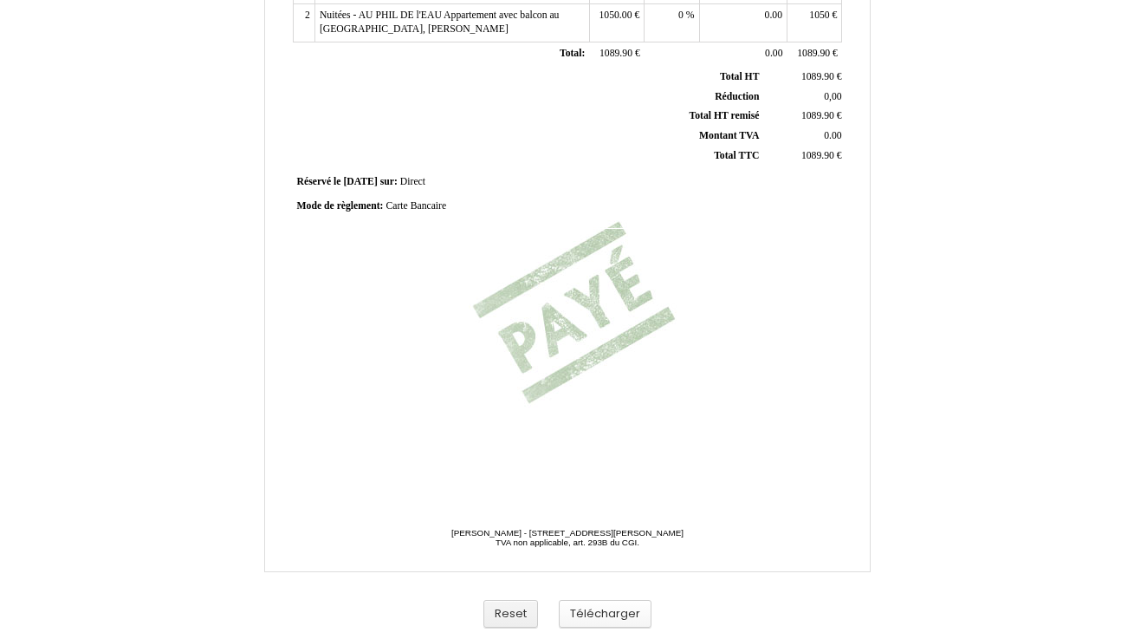
click at [613, 606] on button "Télécharger" at bounding box center [605, 614] width 93 height 29
click at [604, 618] on button "Télécharger" at bounding box center [605, 614] width 93 height 29
click at [879, 230] on div "Facture Facture N° 4346691 4346691 Date de création [DATE] [GEOGRAPHIC_DATA]: H…" at bounding box center [568, 135] width 1014 height 1006
